Goal: Transaction & Acquisition: Purchase product/service

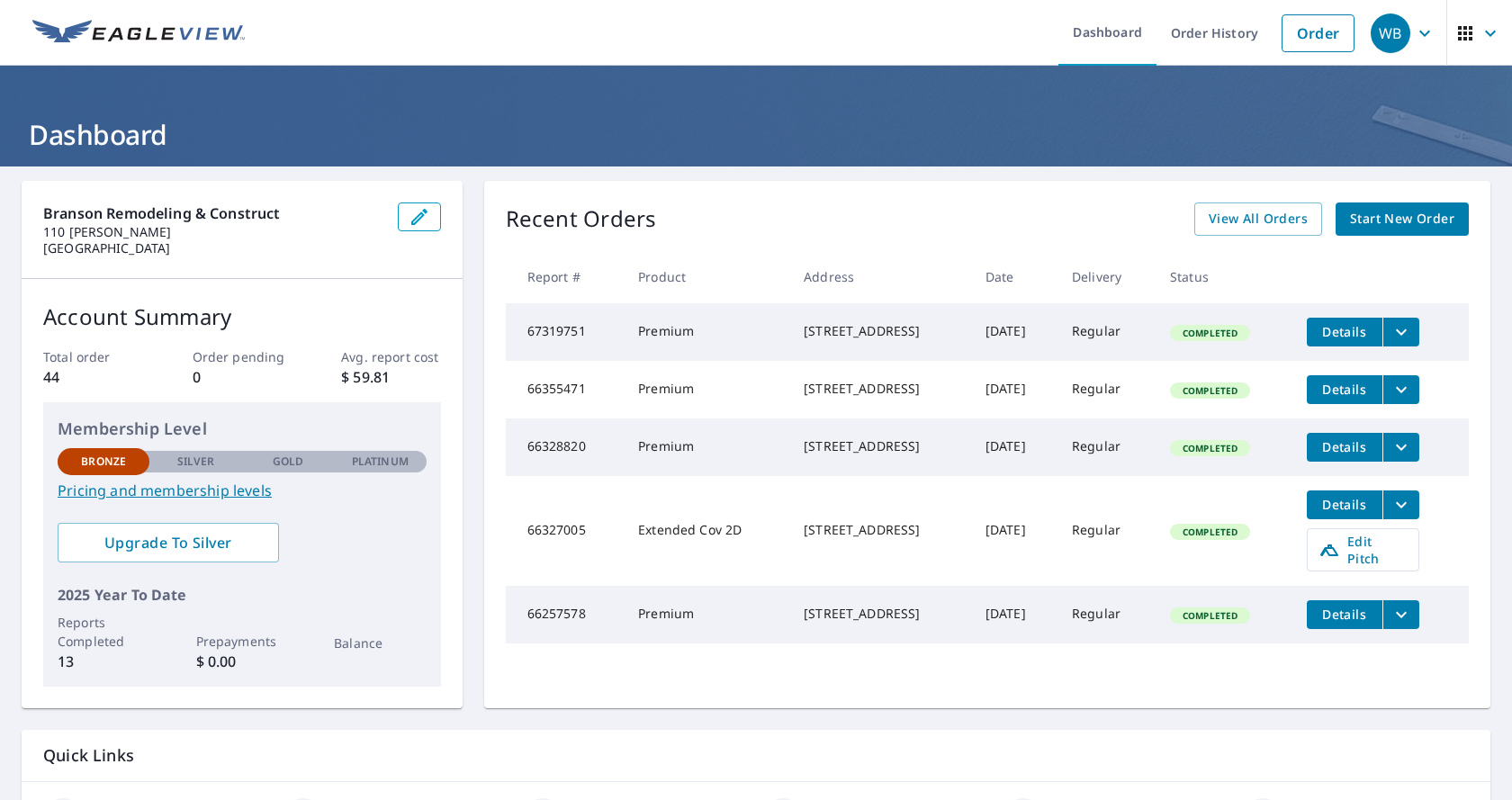
click at [1397, 216] on span "Start New Order" at bounding box center [1402, 218] width 104 height 23
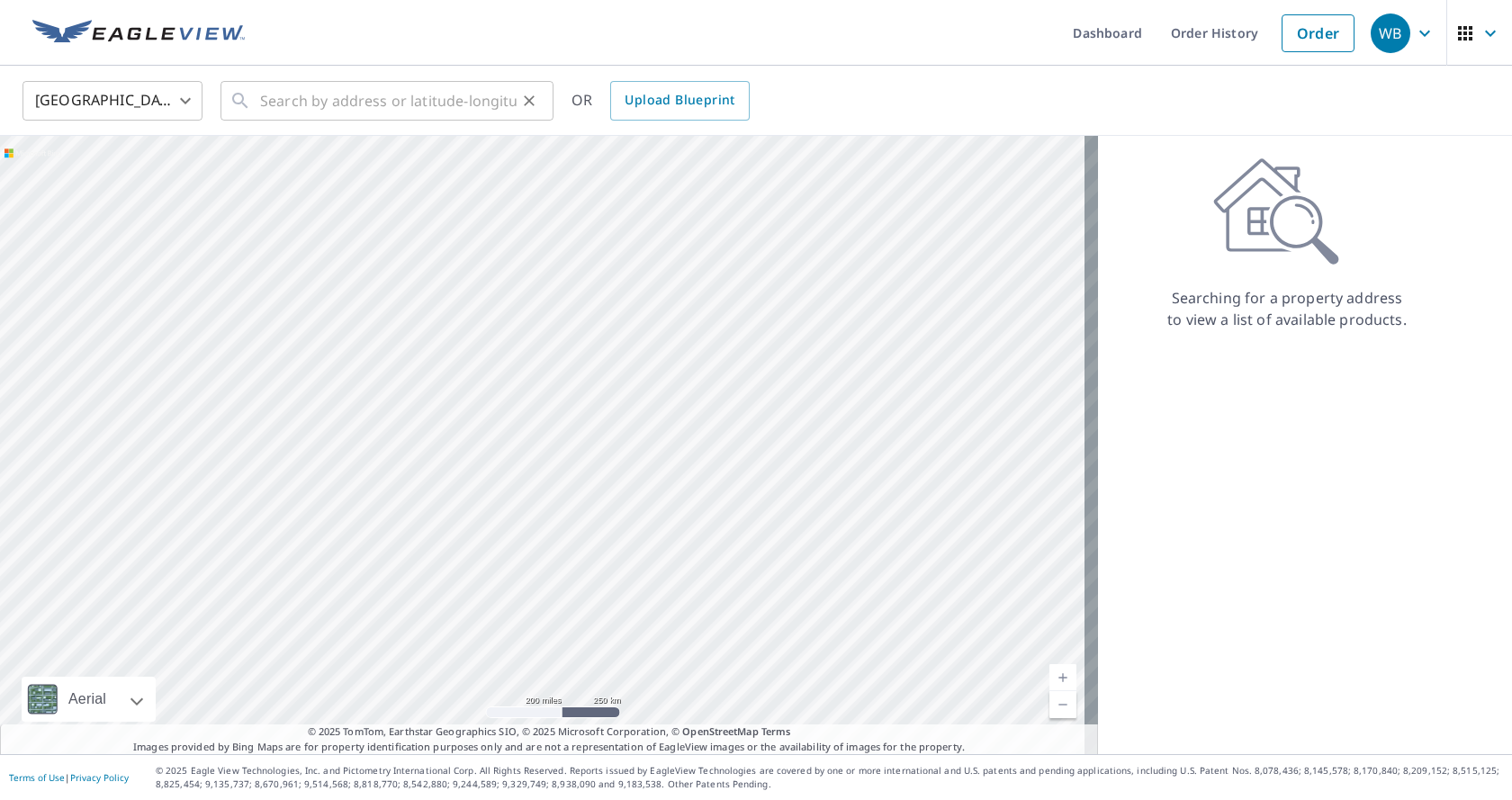
click at [254, 107] on div "​" at bounding box center [387, 100] width 333 height 39
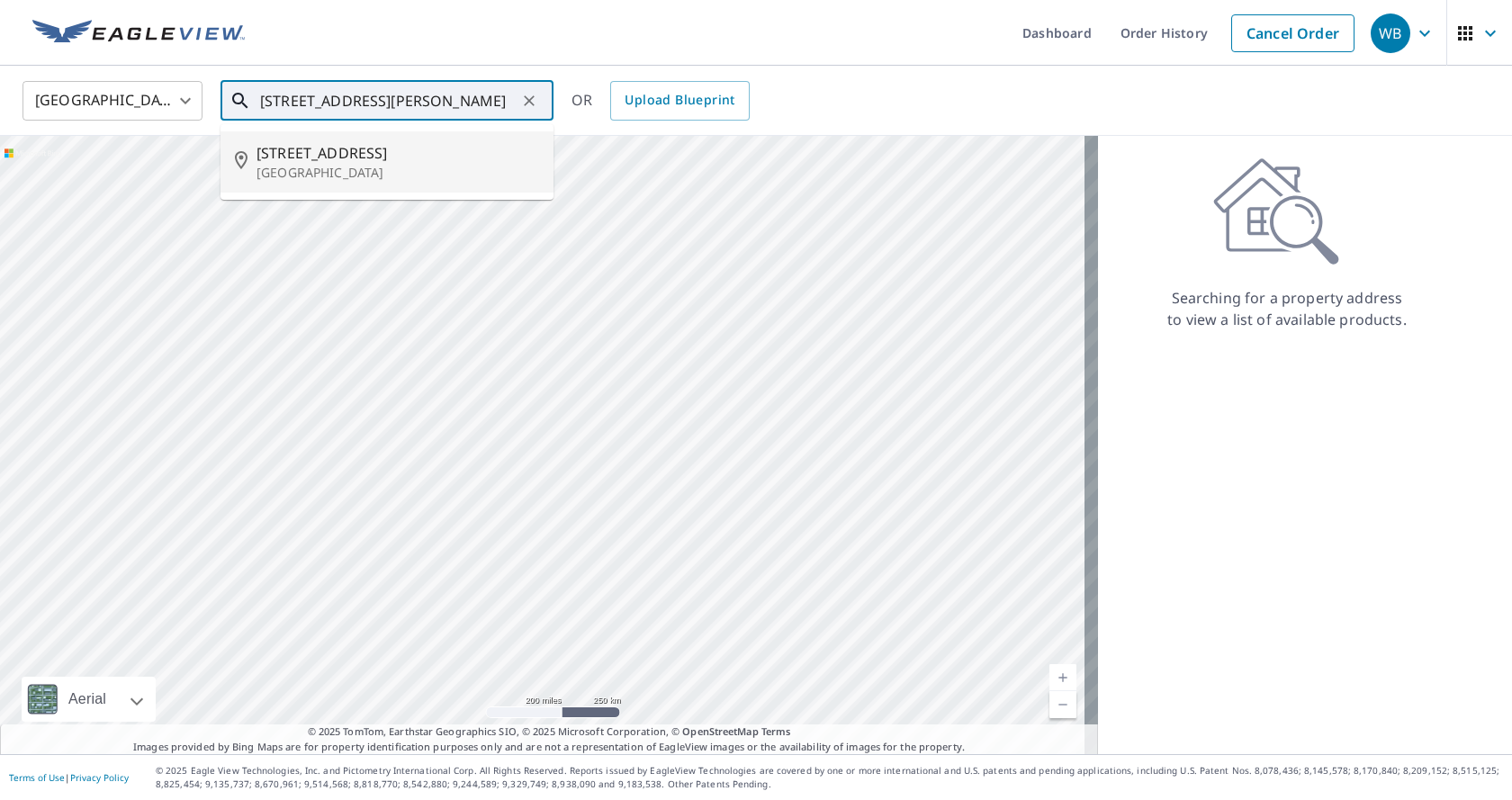
click at [300, 162] on span "[STREET_ADDRESS]" at bounding box center [397, 154] width 282 height 22
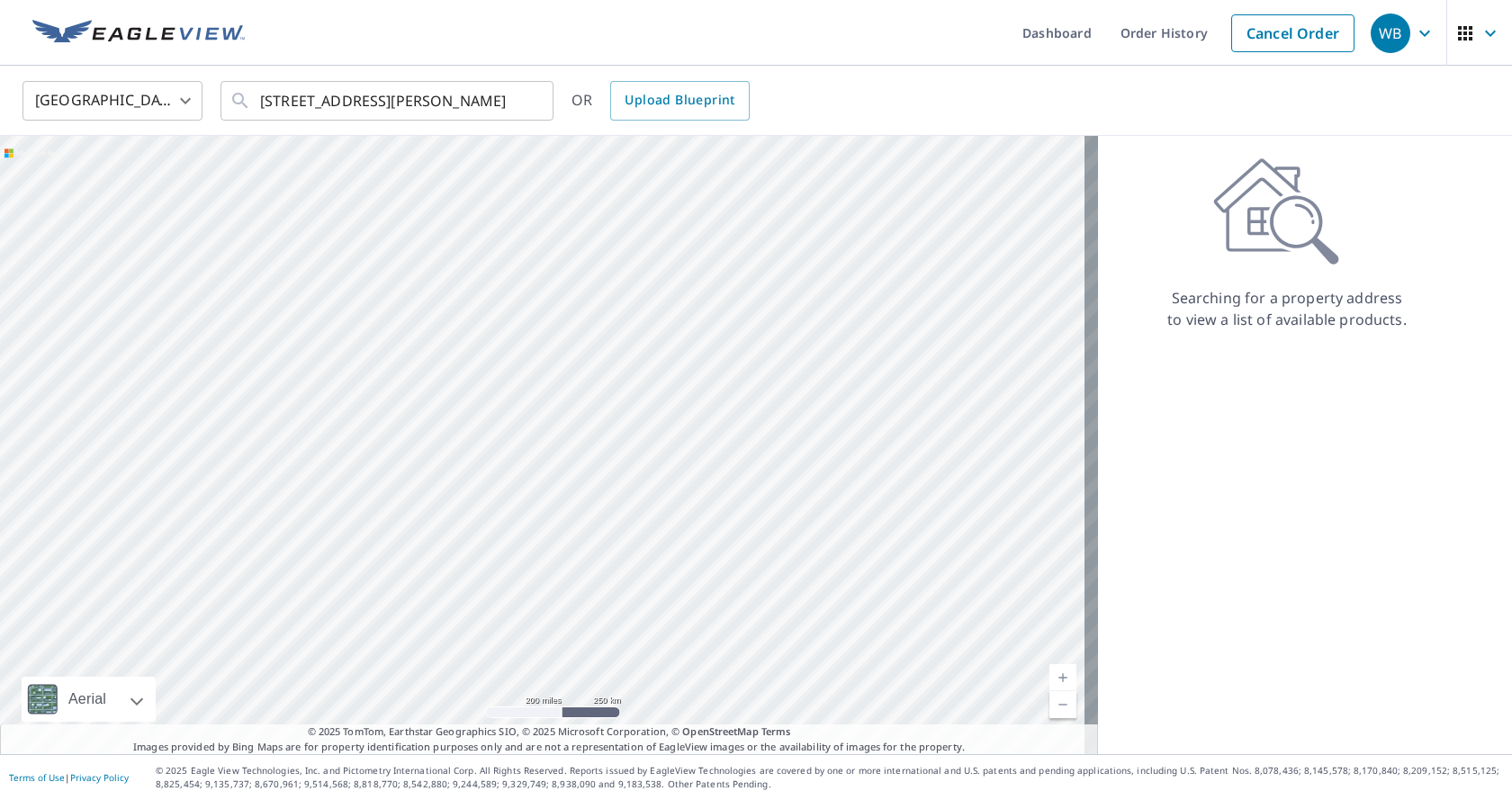
type input "[STREET_ADDRESS]"
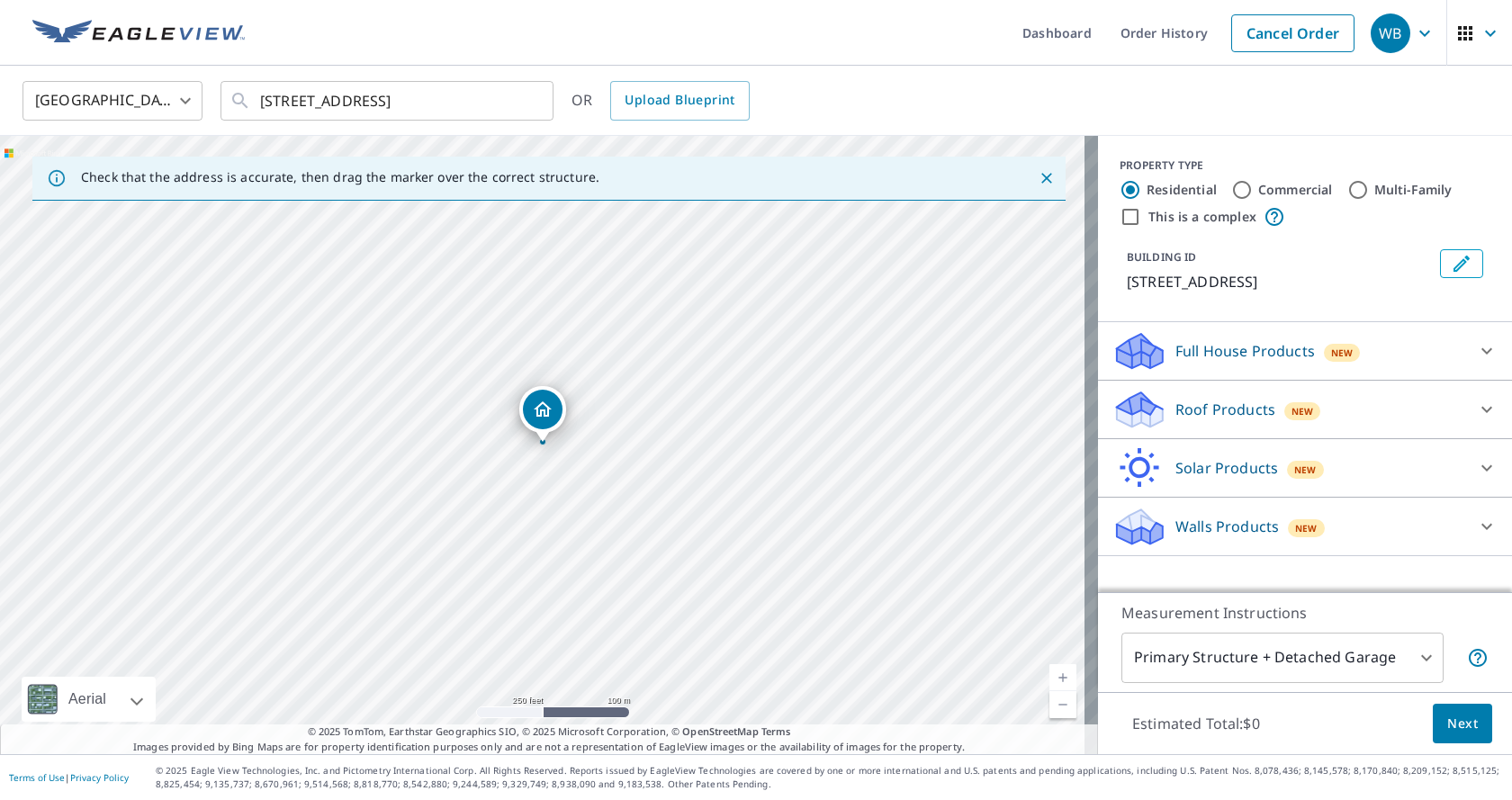
click at [1245, 413] on p "Roof Products" at bounding box center [1226, 409] width 100 height 22
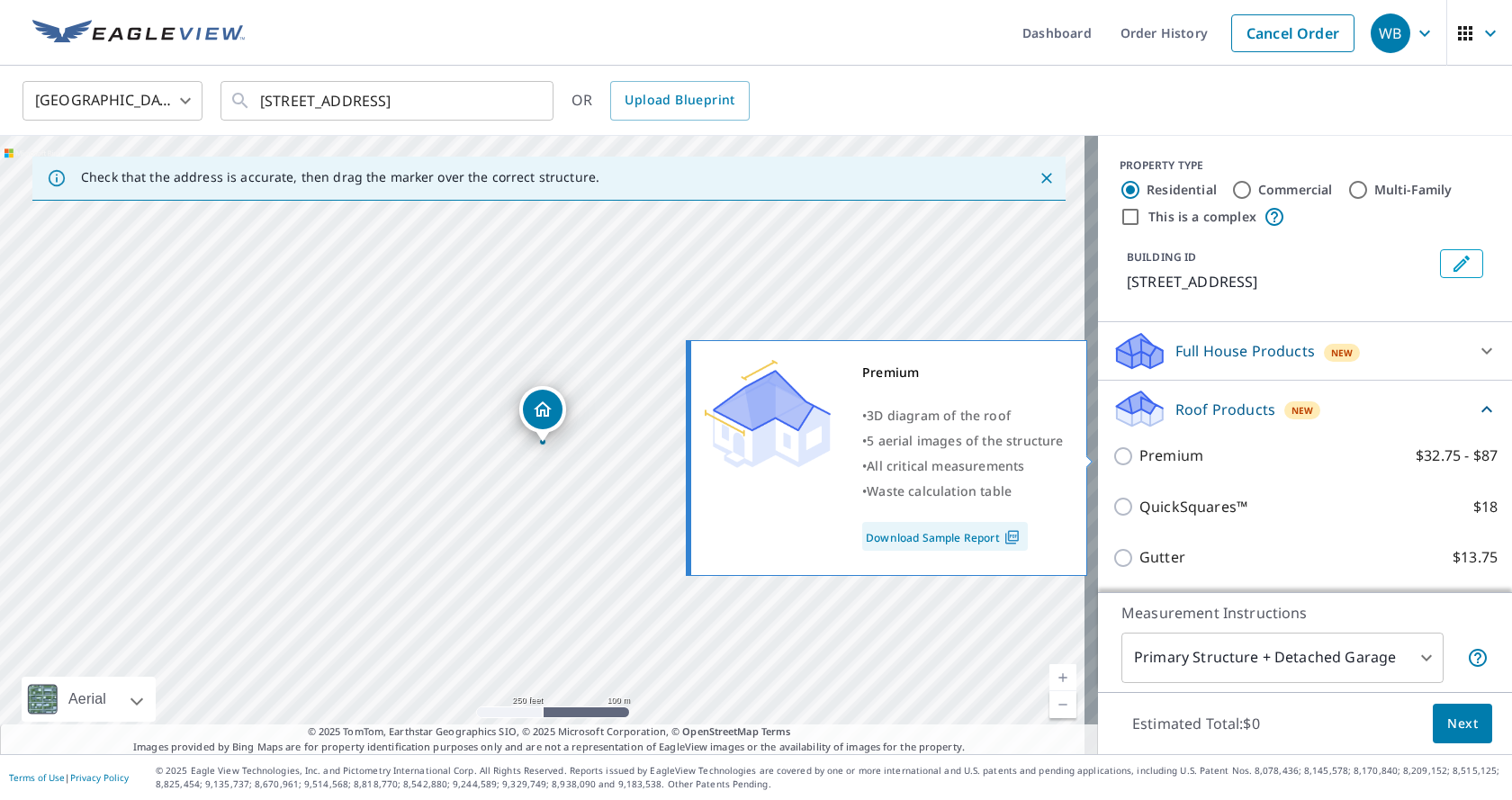
click at [1113, 457] on input "Premium $32.75 - $87" at bounding box center [1125, 457] width 27 height 22
checkbox input "true"
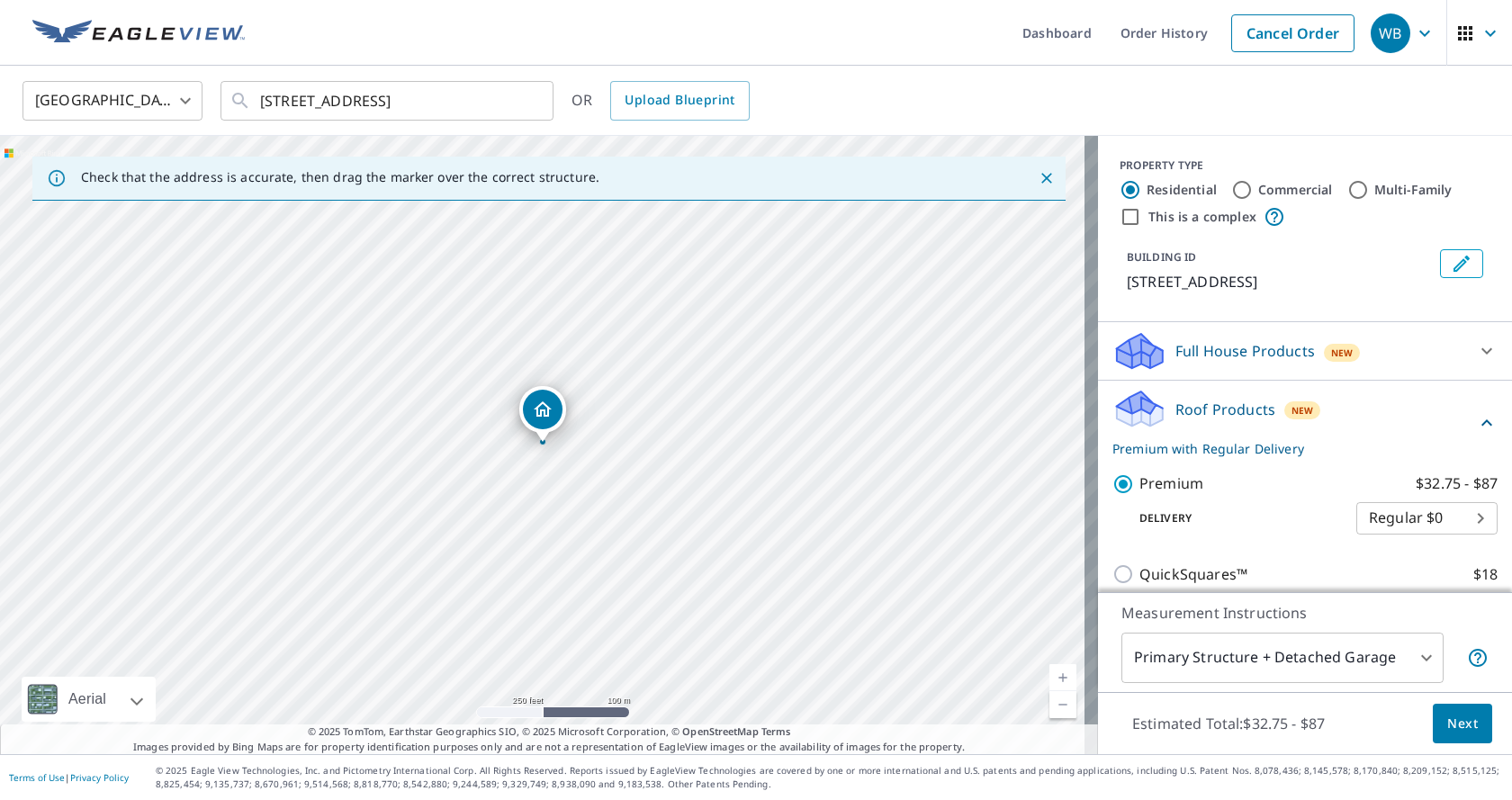
click at [1463, 722] on span "Next" at bounding box center [1462, 724] width 30 height 23
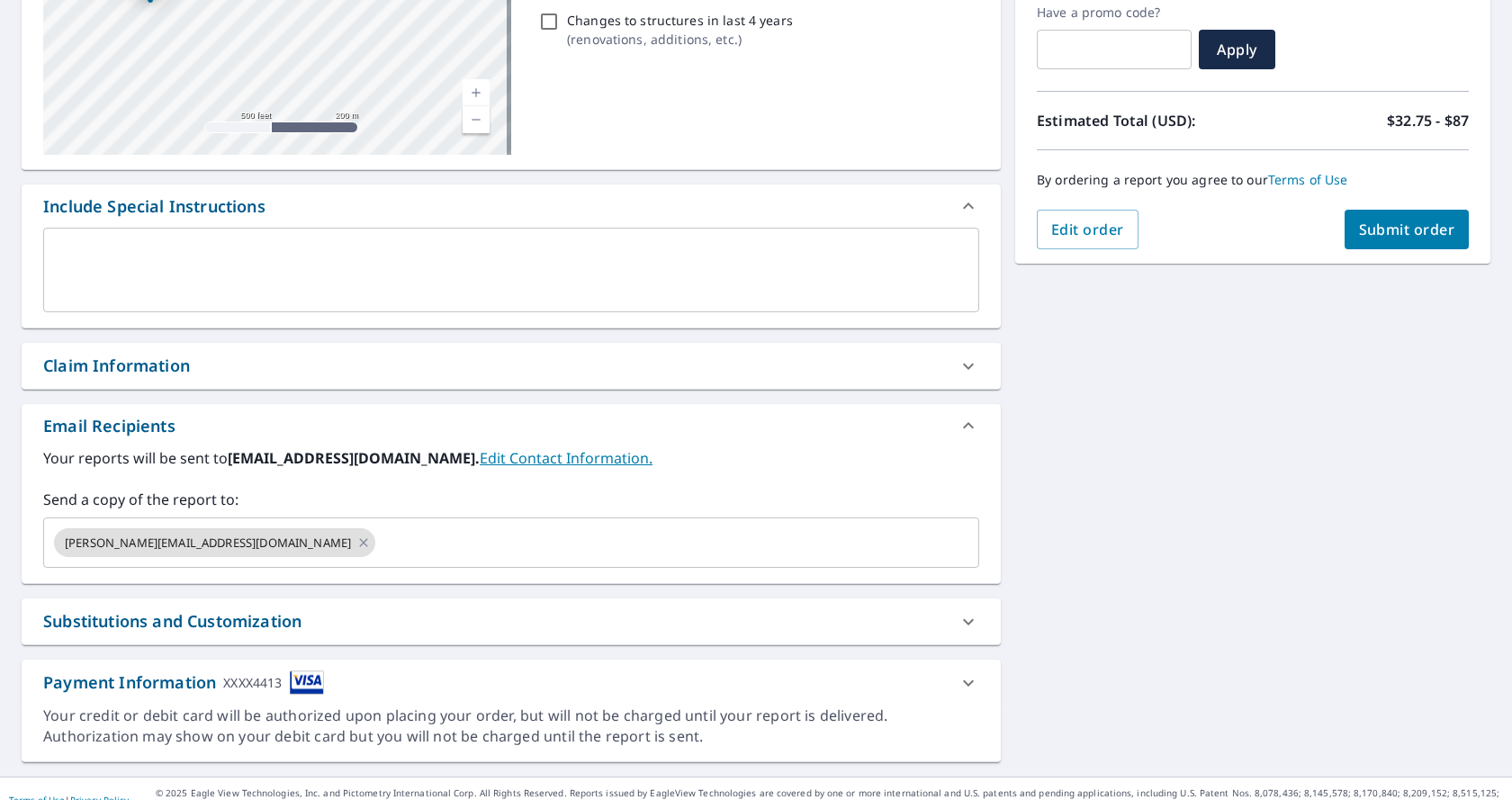
scroll to position [333, 0]
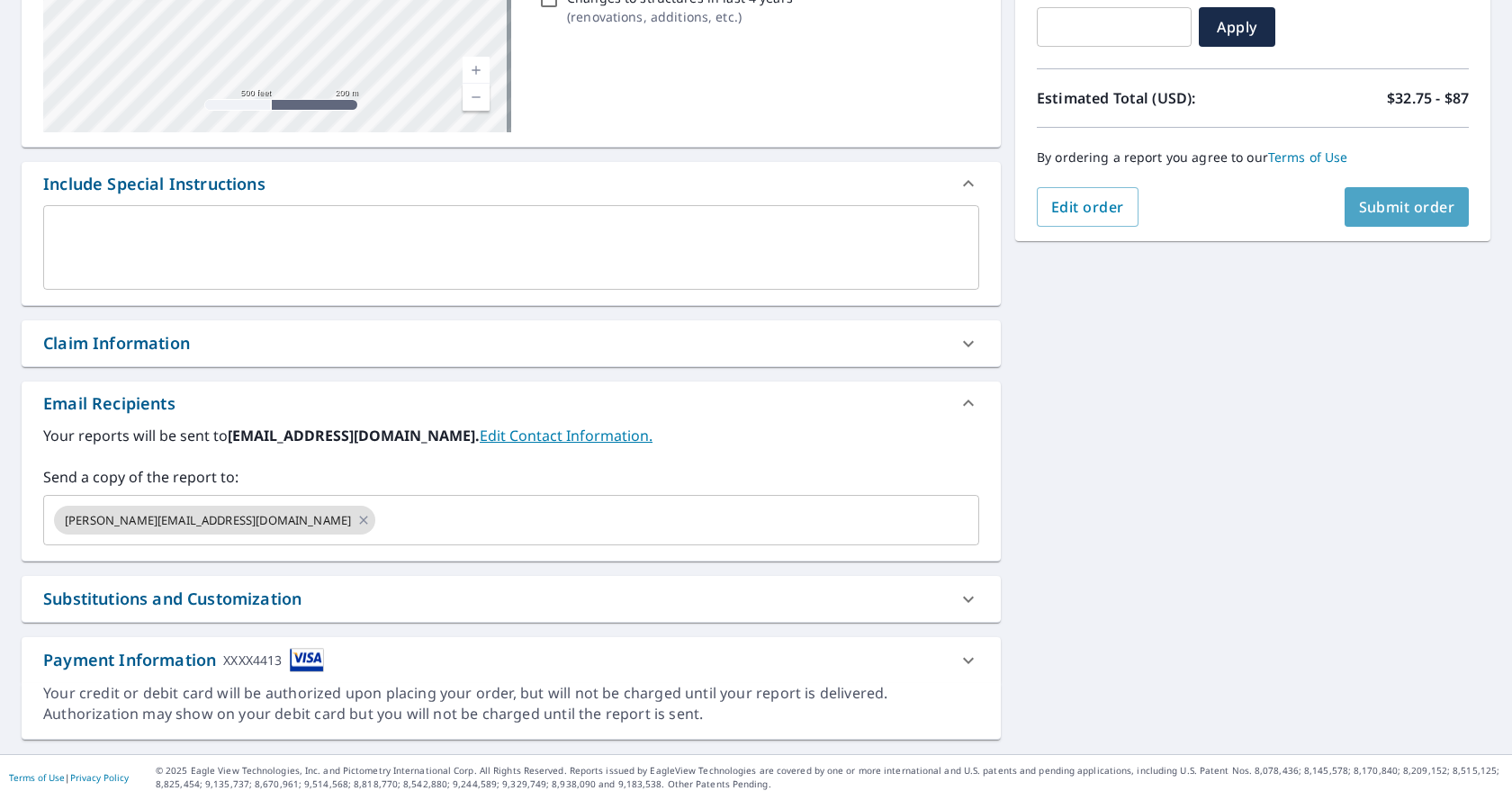
click at [1395, 217] on button "Submit order" at bounding box center [1407, 207] width 125 height 39
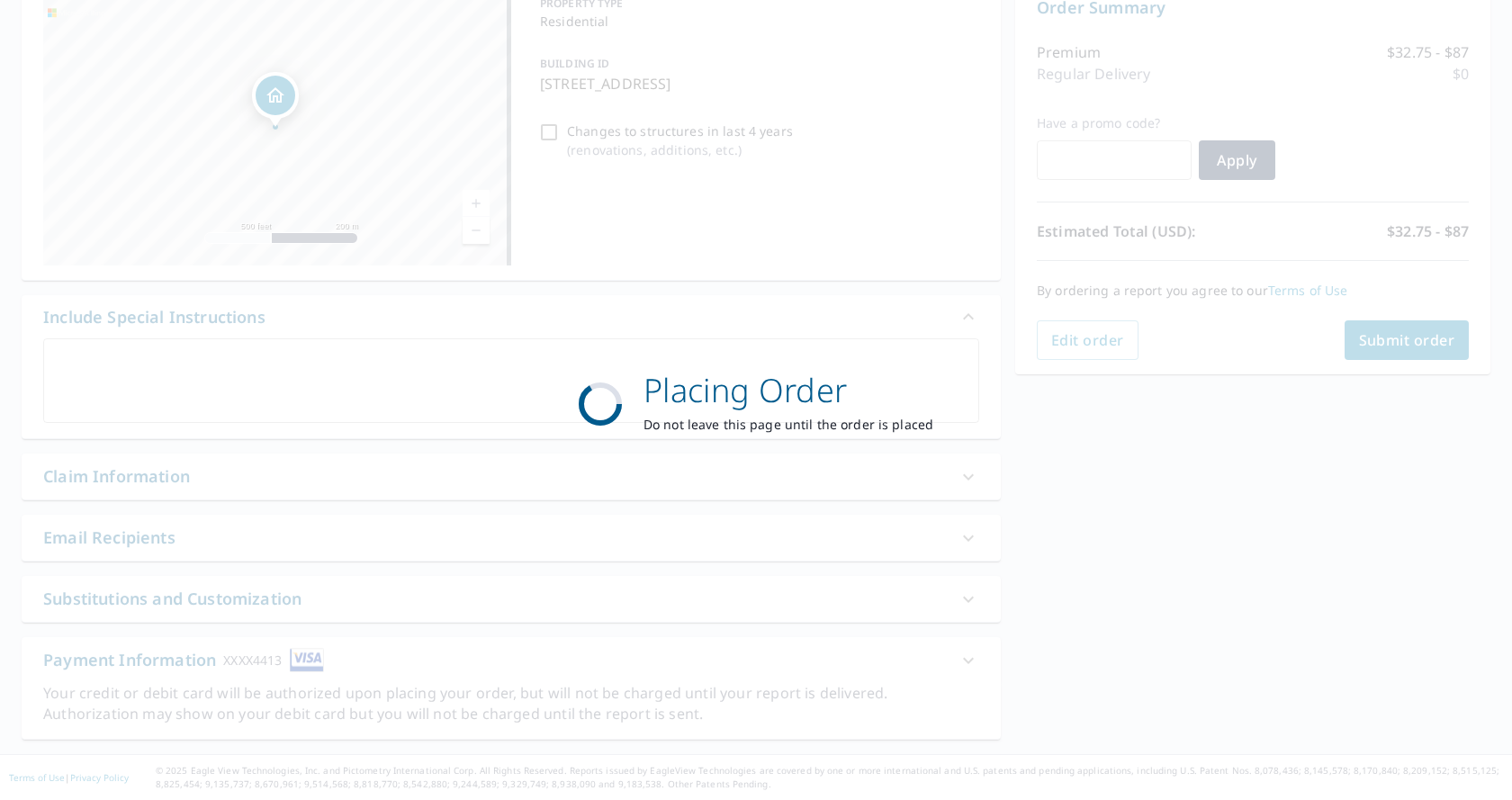
scroll to position [200, 0]
